Goal: Task Accomplishment & Management: Use online tool/utility

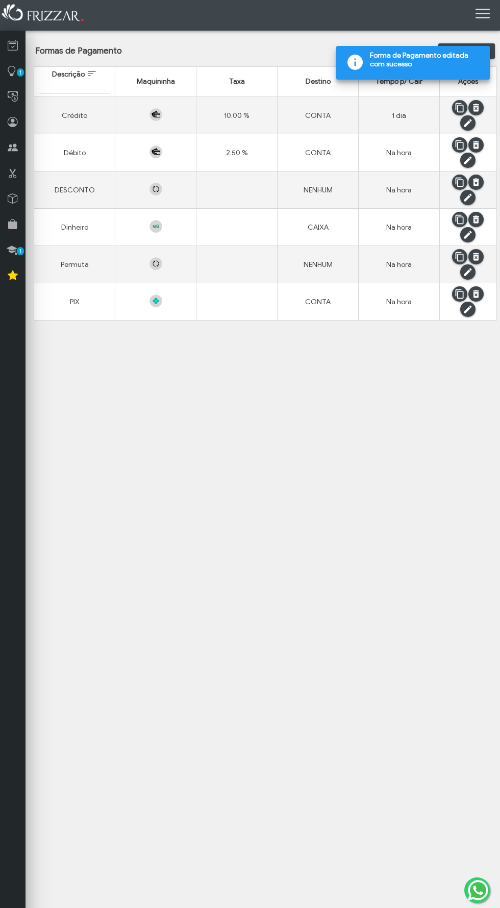
click at [460, 182] on span "submit" at bounding box center [460, 182] width 10 height 10
click at [473, 162] on span "submit" at bounding box center [468, 160] width 10 height 10
click at [469, 165] on span "submit" at bounding box center [468, 160] width 10 height 10
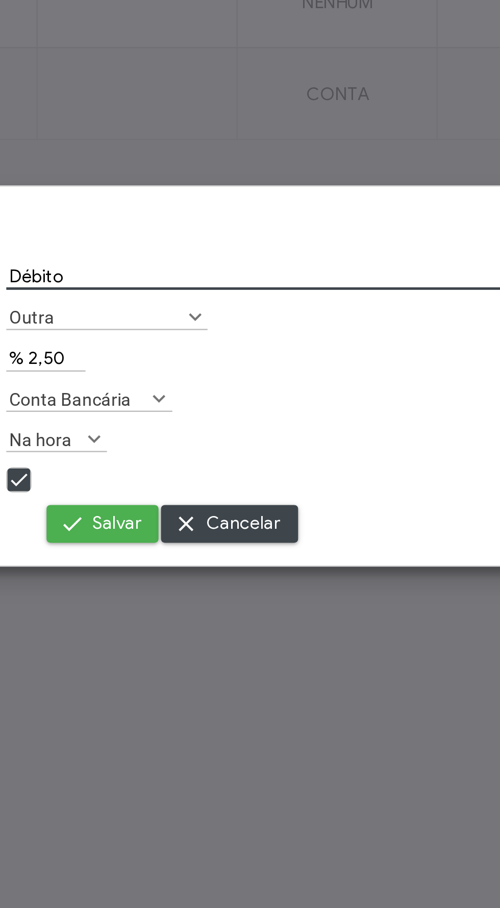
click at [207, 449] on input "% 2,50" at bounding box center [200, 446] width 32 height 11
type input "% 5"
click at [200, 506] on button "Salvar" at bounding box center [222, 513] width 45 height 15
